Goal: Communication & Community: Ask a question

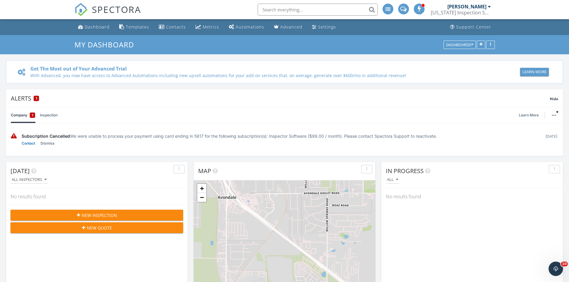
click at [54, 138] on span "Subscription Cancelled" at bounding box center [46, 136] width 48 height 5
click at [422, 7] on div at bounding box center [423, 6] width 4 height 4
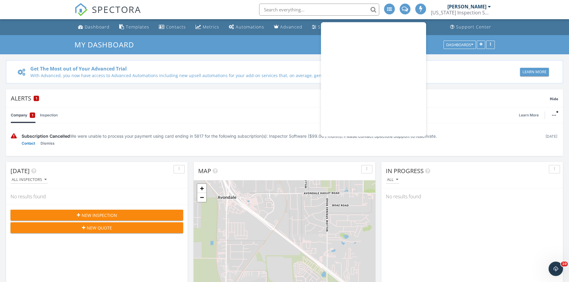
click at [461, 11] on div "[US_STATE] Inspection Services, LLC" at bounding box center [461, 13] width 60 height 6
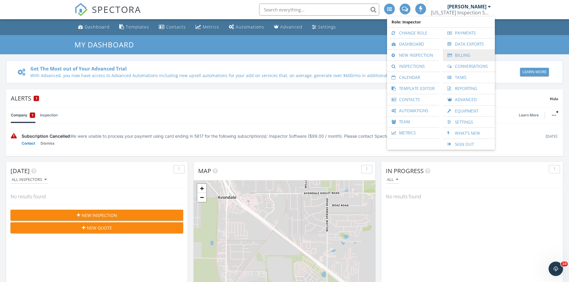
click at [464, 55] on link "Billing" at bounding box center [469, 55] width 46 height 11
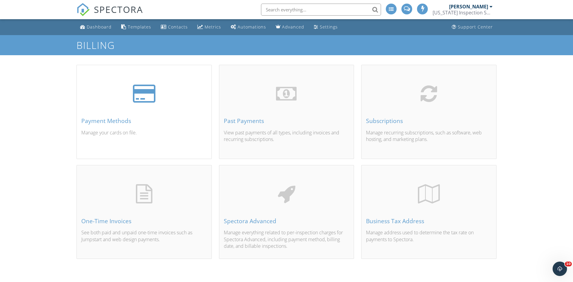
click at [95, 124] on div "Payment Methods" at bounding box center [144, 121] width 126 height 7
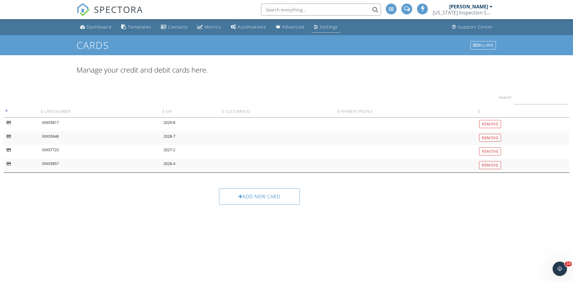
click at [328, 27] on div "Settings" at bounding box center [329, 27] width 18 height 6
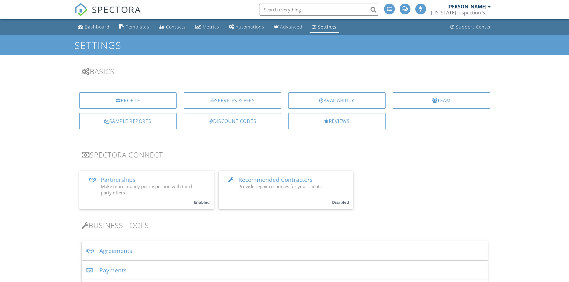
click at [464, 6] on div "[PERSON_NAME]" at bounding box center [466, 7] width 39 height 6
click at [467, 9] on div "[PERSON_NAME]" at bounding box center [466, 7] width 39 height 6
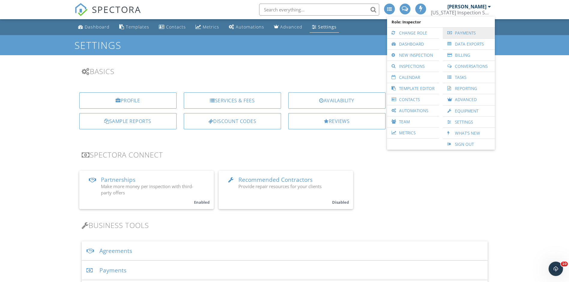
click at [463, 32] on link "Payments" at bounding box center [469, 33] width 46 height 11
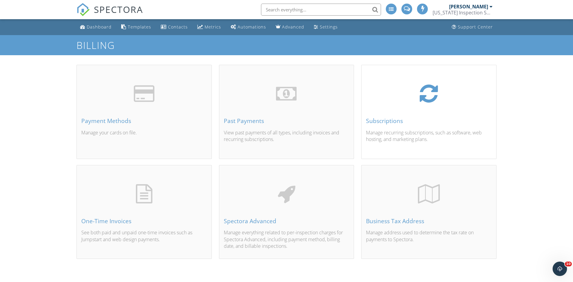
click at [376, 123] on div "Subscriptions" at bounding box center [429, 121] width 126 height 7
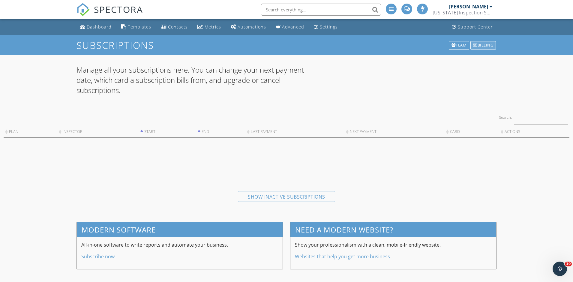
click at [492, 44] on div "Billing" at bounding box center [483, 45] width 26 height 8
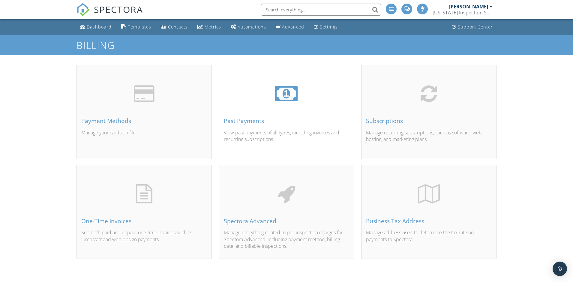
click at [250, 119] on div "Past Payments" at bounding box center [287, 121] width 126 height 7
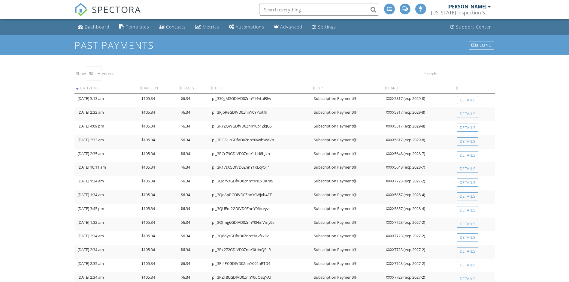
select select "50"
click at [99, 26] on div "Dashboard" at bounding box center [97, 27] width 25 height 6
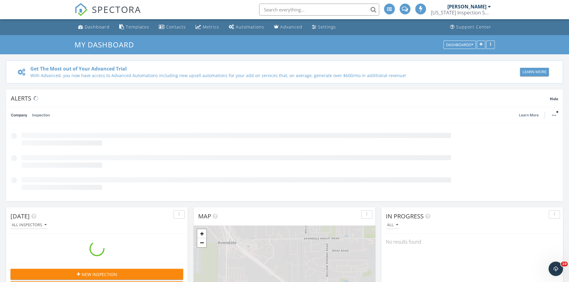
scroll to position [555, 578]
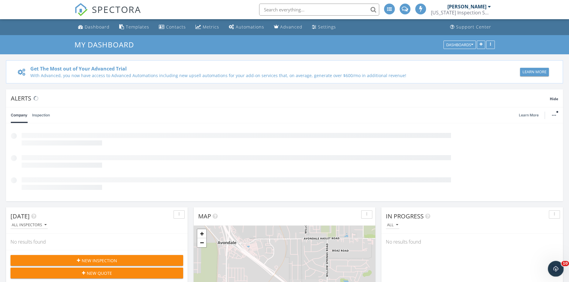
click at [552, 265] on icon "Open Intercom Messenger" at bounding box center [555, 268] width 10 height 10
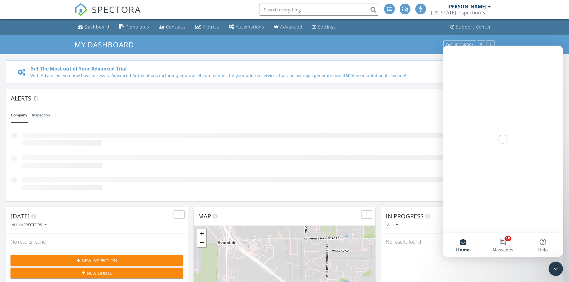
scroll to position [0, 0]
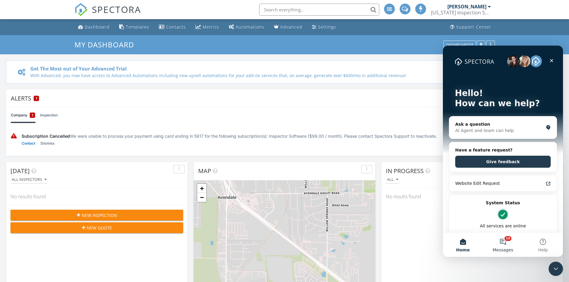
click at [506, 242] on button "10 Messages" at bounding box center [502, 245] width 40 height 24
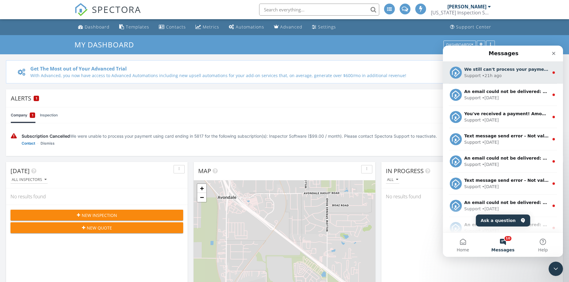
click at [503, 77] on div "Support • 21h ago" at bounding box center [506, 76] width 85 height 6
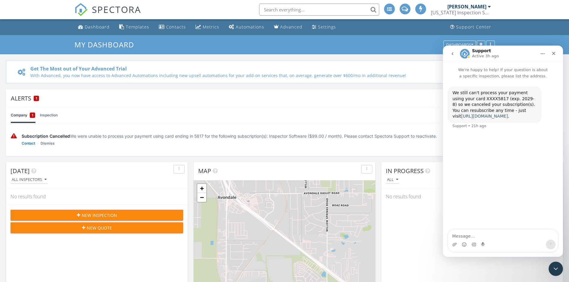
click at [473, 116] on link "[URL][DOMAIN_NAME]" at bounding box center [484, 116] width 47 height 5
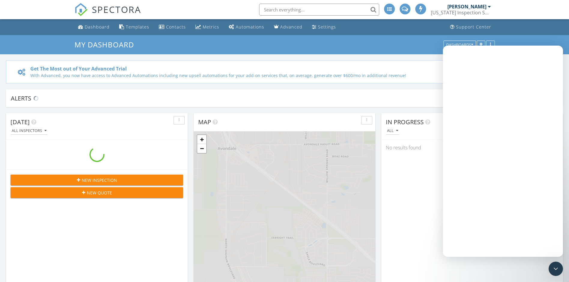
scroll to position [555, 578]
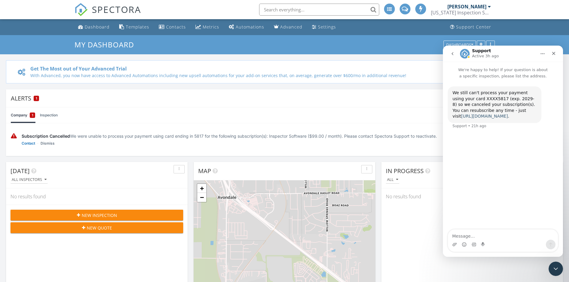
click at [474, 117] on link "[URL][DOMAIN_NAME]" at bounding box center [484, 116] width 47 height 5
click at [388, 137] on div "Subscription Cancelled We were unable to process your payment using card ending…" at bounding box center [281, 136] width 518 height 6
click at [410, 149] on div "Subscription Cancelled We were unable to process your payment using card ending…" at bounding box center [284, 139] width 547 height 23
click at [26, 143] on link "Contact" at bounding box center [29, 143] width 14 height 6
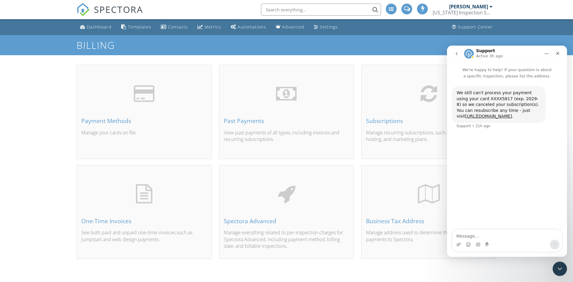
click at [480, 232] on textarea "Message…" at bounding box center [507, 235] width 110 height 10
type textarea "please use my card to reactivate my account:"
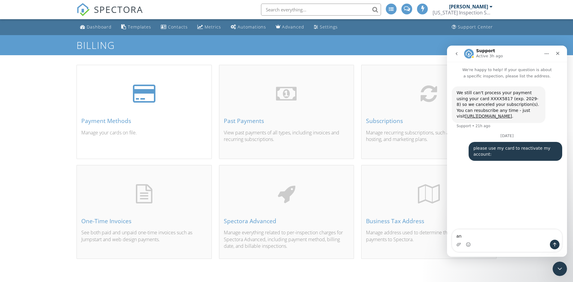
type textarea "a"
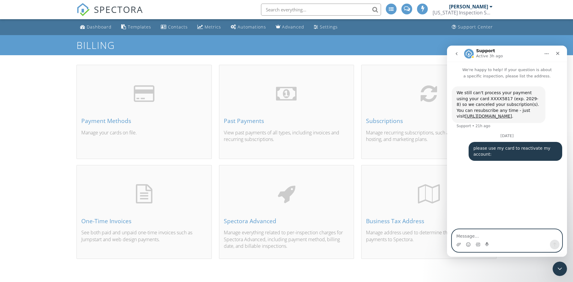
click at [489, 236] on textarea "Message…" at bounding box center [507, 235] width 110 height 10
paste textarea "Anthony L. Ivory, 4034 9100 4216 6670 08/28 893"
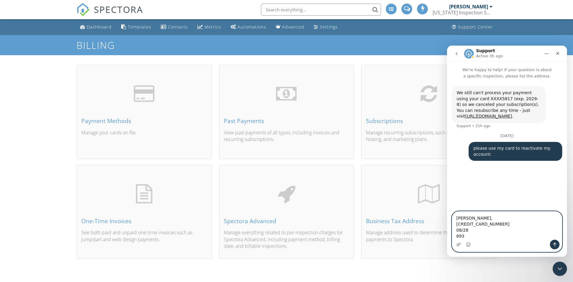
type textarea "Anthony L. Ivory, 4034 9100 4216 6670 08/28 893"
click at [550, 243] on div "Intercom messenger" at bounding box center [507, 245] width 110 height 10
click at [554, 244] on icon "Send a message…" at bounding box center [554, 245] width 3 height 4
